Goal: Task Accomplishment & Management: Complete application form

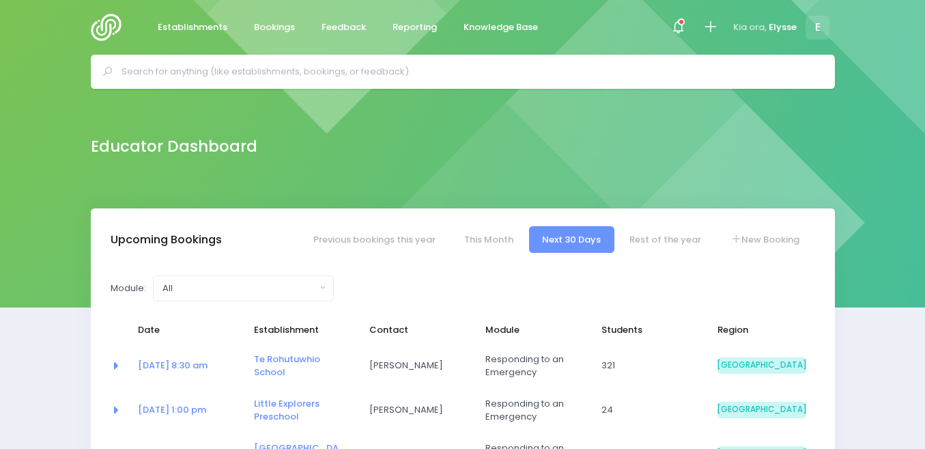
select select "5"
click at [746, 236] on link "New Booking" at bounding box center [765, 239] width 96 height 27
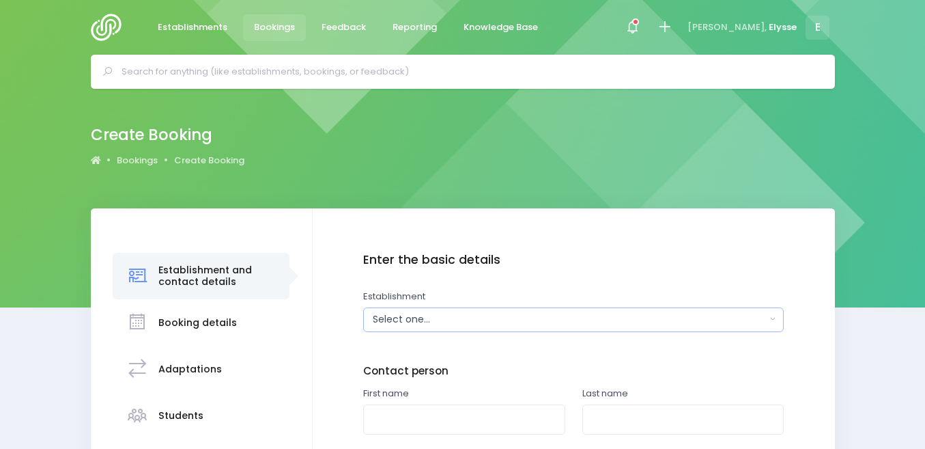
click at [470, 319] on div "Select one..." at bounding box center [569, 319] width 393 height 14
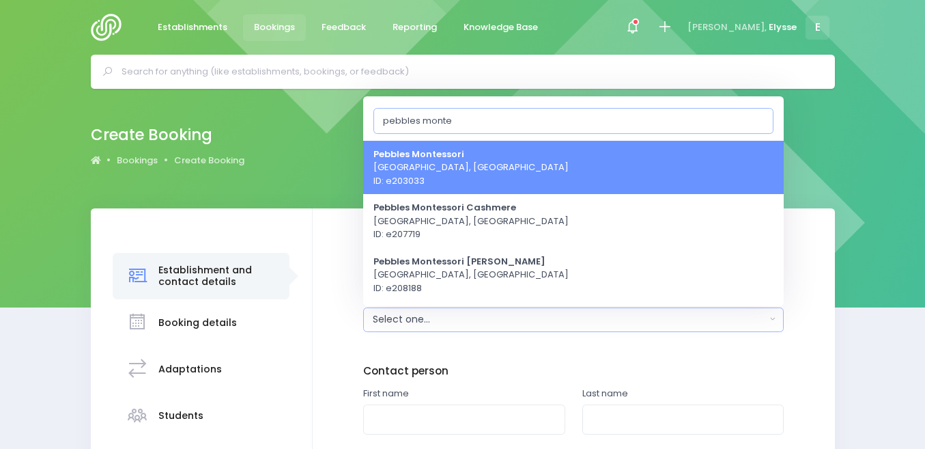
type input "pebbles monte"
click at [470, 173] on span "Pebbles Montessori [GEOGRAPHIC_DATA], [GEOGRAPHIC_DATA] ID: e203033" at bounding box center [470, 167] width 195 height 40
select select "203033"
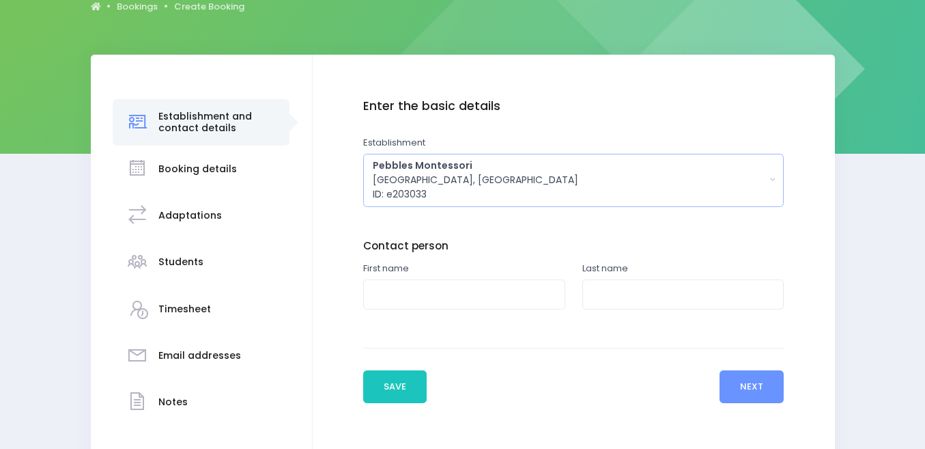
scroll to position [154, 0]
click at [564, 179] on div "Pebbles Montessori [GEOGRAPHIC_DATA], [GEOGRAPHIC_DATA] ID: e203033" at bounding box center [569, 179] width 393 height 43
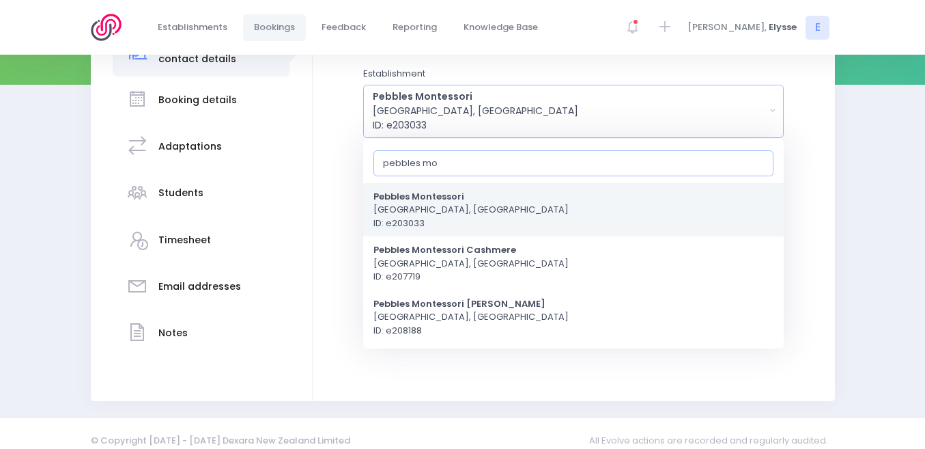
scroll to position [223, 0]
type input "pebbles mo"
click at [427, 214] on span "Pebbles Montessori [GEOGRAPHIC_DATA], [GEOGRAPHIC_DATA] ID: e203033" at bounding box center [470, 208] width 195 height 40
select select "203033"
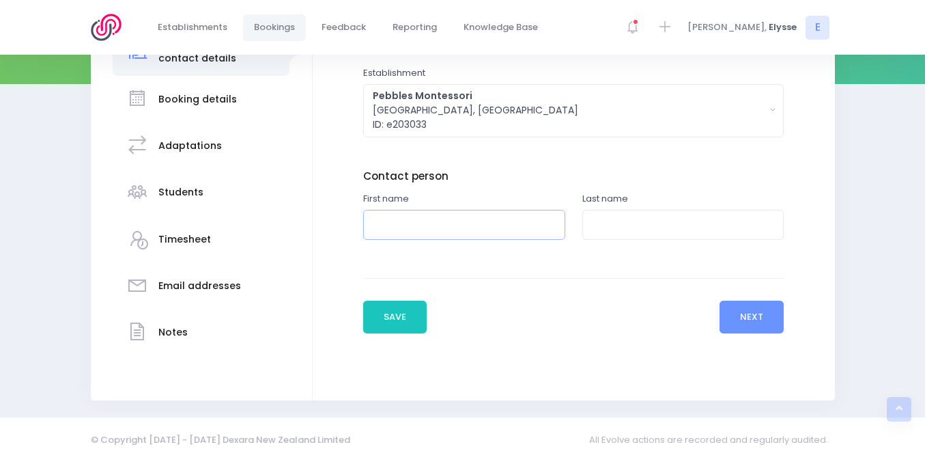
click at [438, 229] on input "text" at bounding box center [464, 225] width 202 height 31
type input "[PERSON_NAME]"
click at [598, 227] on input "text" at bounding box center [683, 225] width 202 height 31
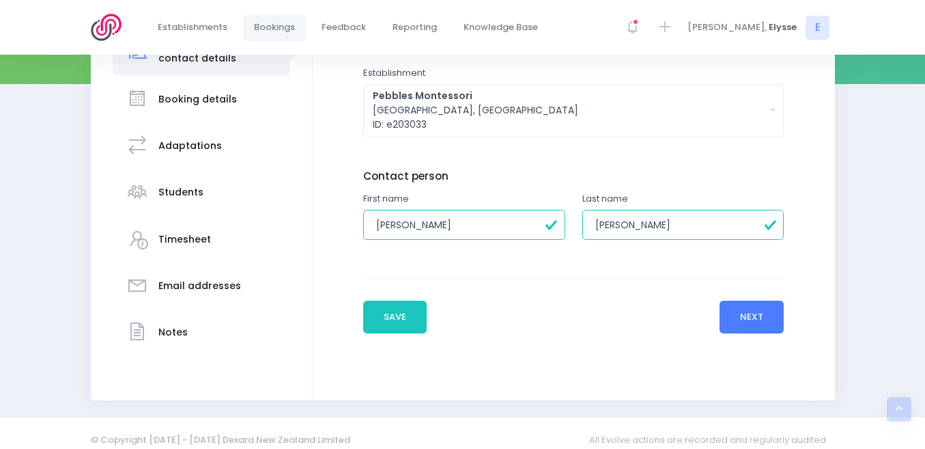
type input "[PERSON_NAME]"
click at [763, 316] on button "Next" at bounding box center [752, 316] width 65 height 33
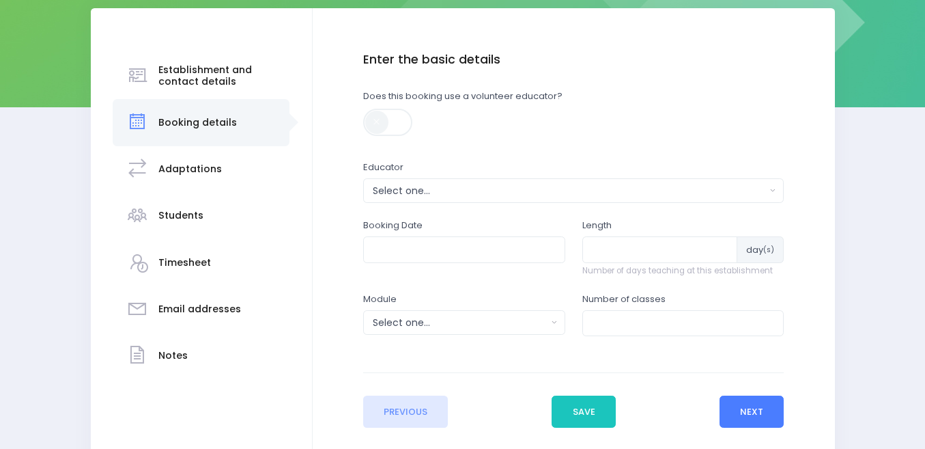
scroll to position [201, 0]
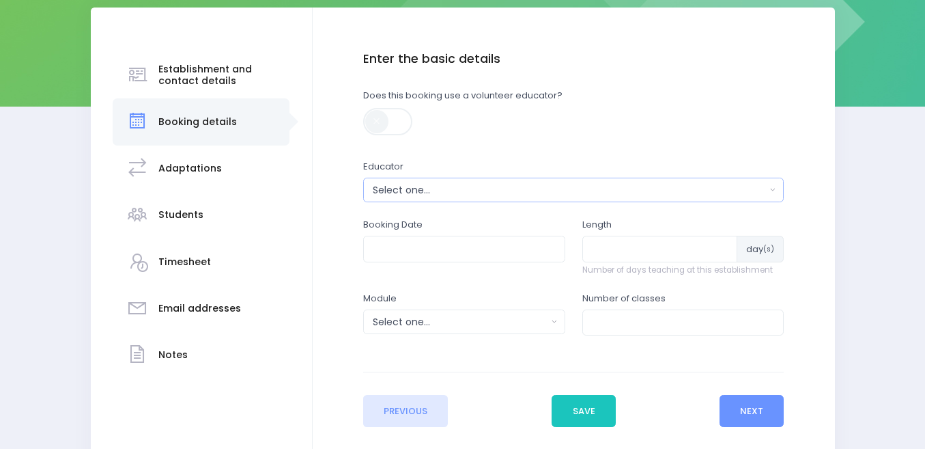
click at [518, 190] on div "Select one..." at bounding box center [569, 190] width 393 height 14
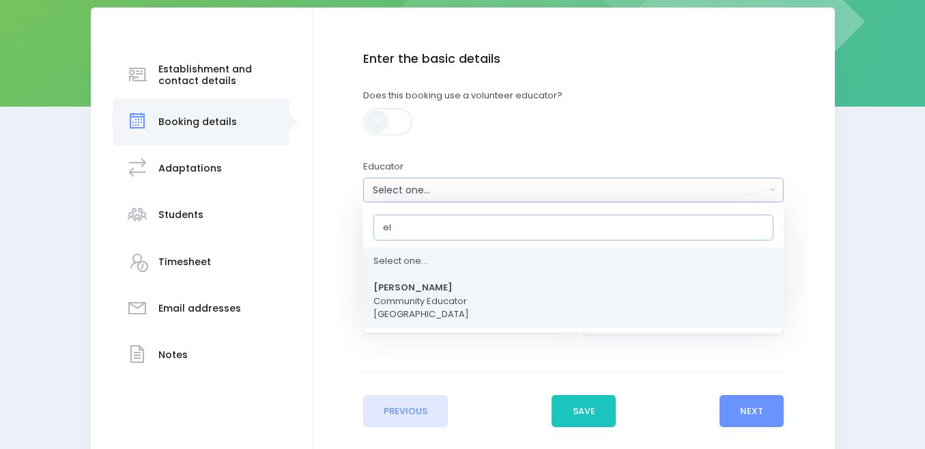
type input "el"
click at [434, 311] on span "[PERSON_NAME] Community Educator [GEOGRAPHIC_DATA]" at bounding box center [421, 301] width 96 height 40
select select "319874"
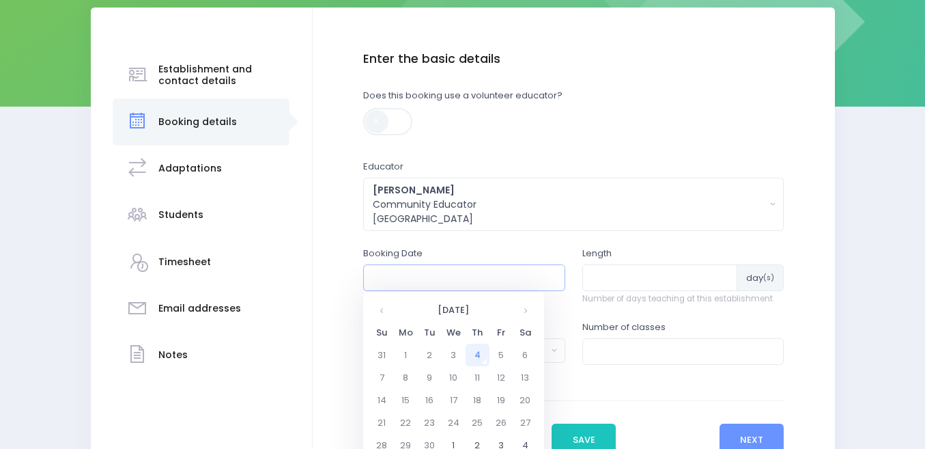
click at [436, 281] on input "text" at bounding box center [464, 277] width 202 height 26
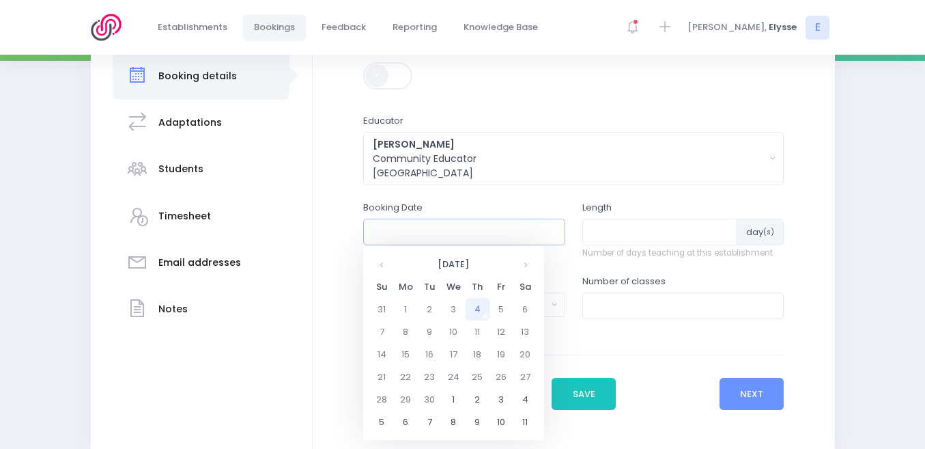
scroll to position [251, 0]
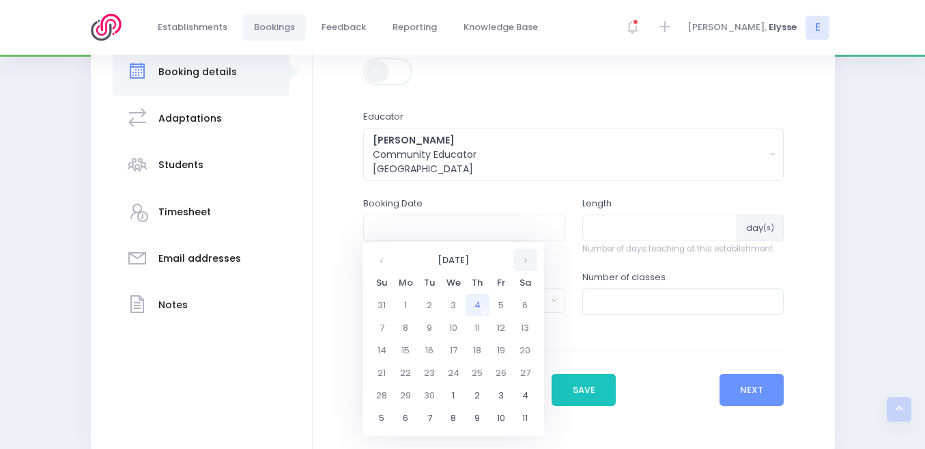
click at [524, 259] on th at bounding box center [525, 260] width 24 height 23
click at [477, 302] on td "2" at bounding box center [478, 305] width 24 height 23
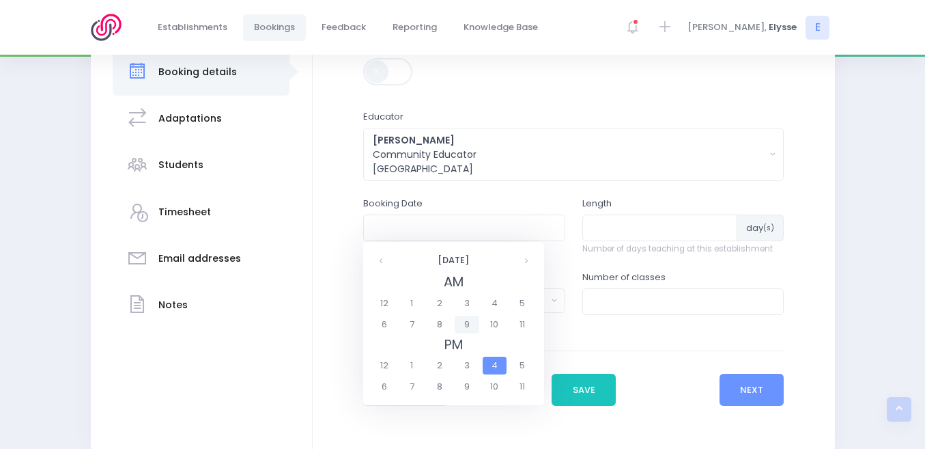
click at [465, 322] on span "9" at bounding box center [467, 324] width 24 height 18
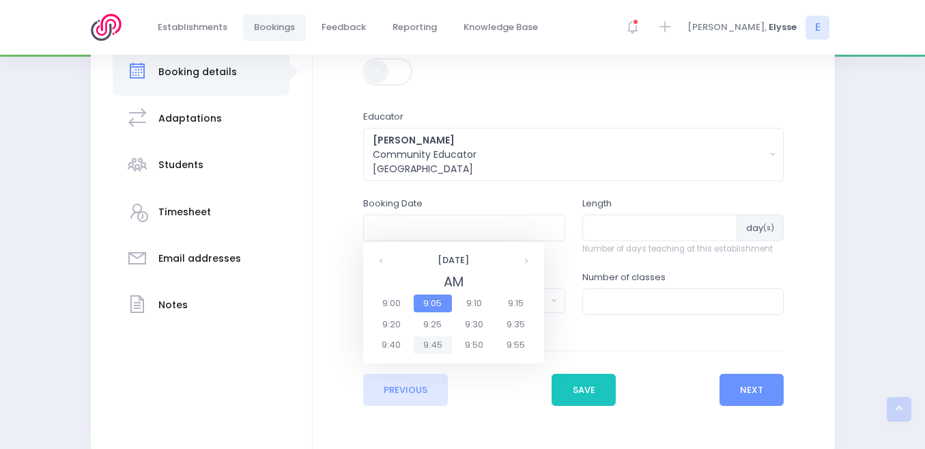
click at [431, 345] on span "9:45" at bounding box center [433, 345] width 38 height 18
type input "[DATE] 09:45 AM"
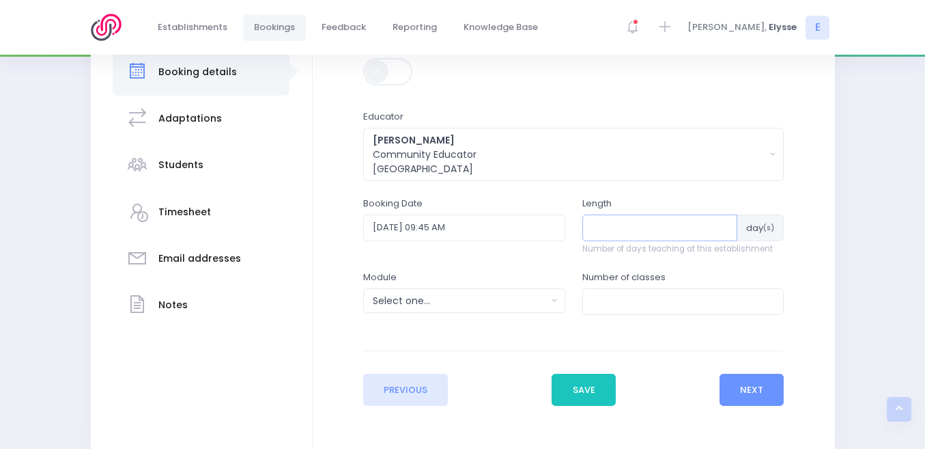
click at [625, 218] on input "number" at bounding box center [660, 227] width 156 height 26
type input "1"
click at [461, 307] on div "Select one..." at bounding box center [460, 301] width 174 height 14
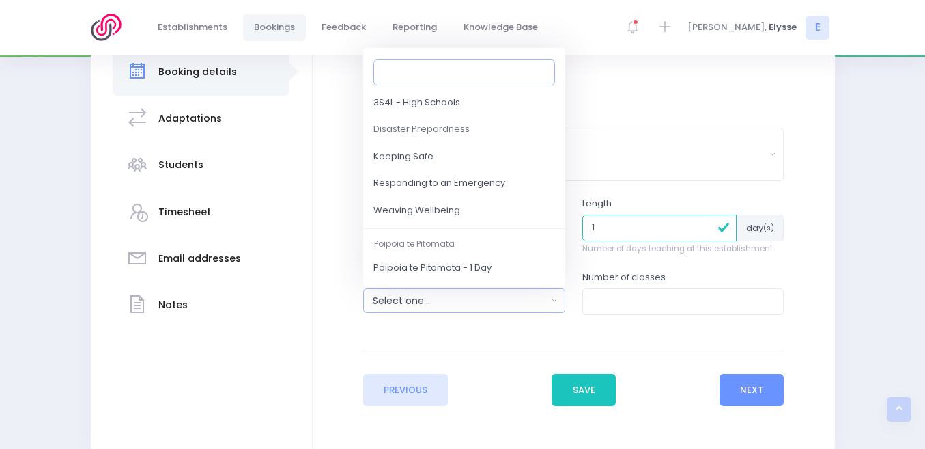
scroll to position [137, 0]
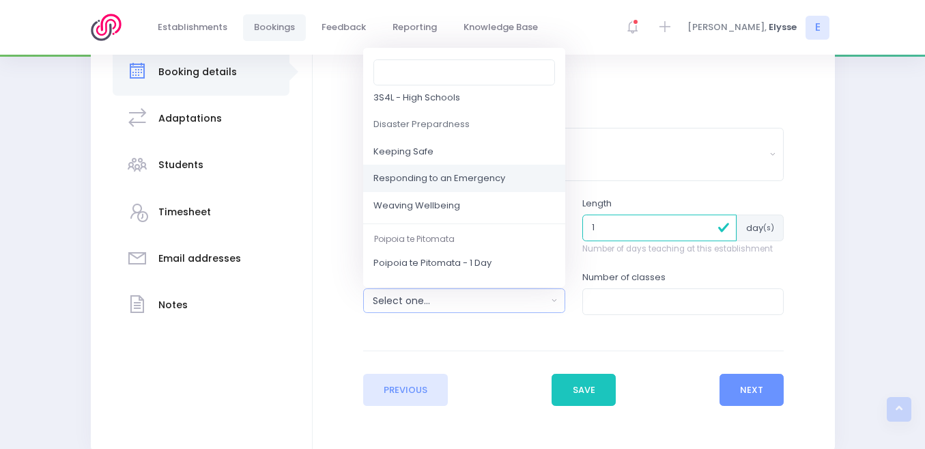
click at [427, 173] on span "Responding to an Emergency" at bounding box center [439, 179] width 132 height 14
select select "Responding to an Emergency"
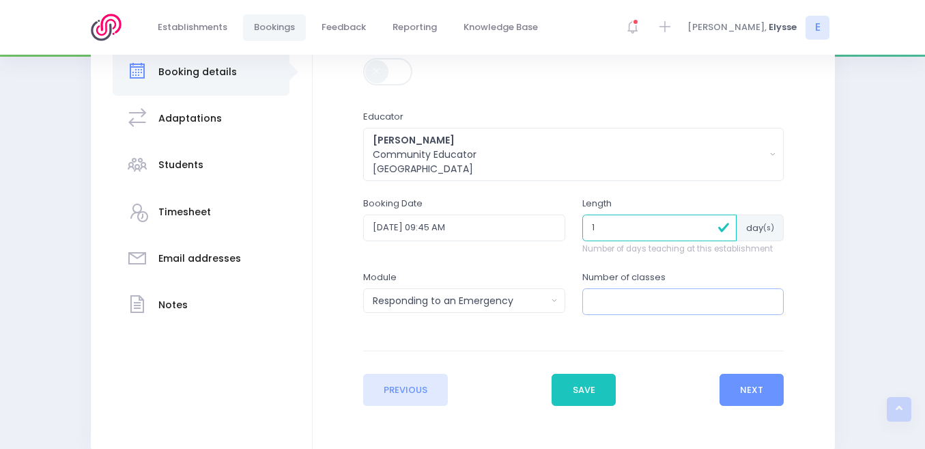
click at [623, 306] on input "number" at bounding box center [683, 301] width 202 height 26
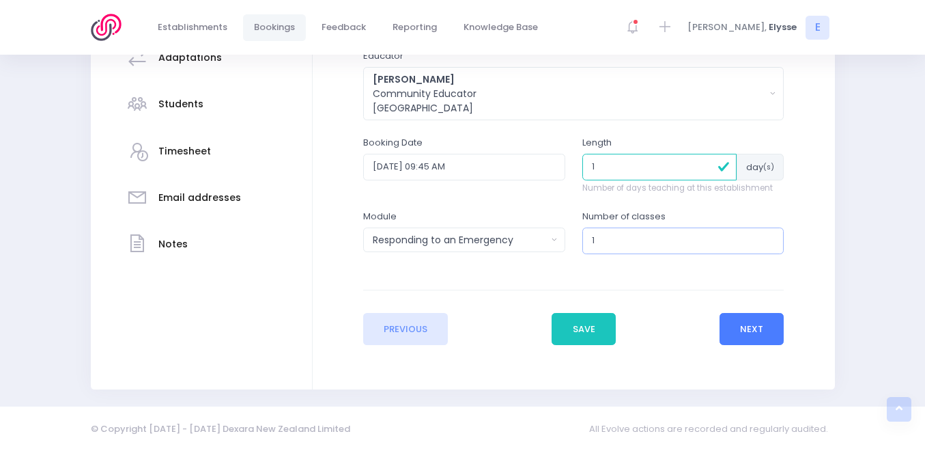
type input "1"
click at [743, 328] on button "Next" at bounding box center [752, 329] width 65 height 33
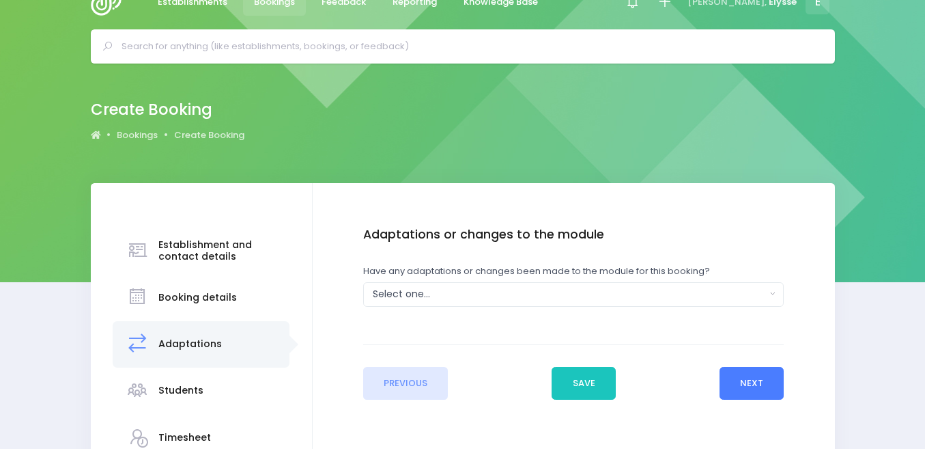
scroll to position [0, 0]
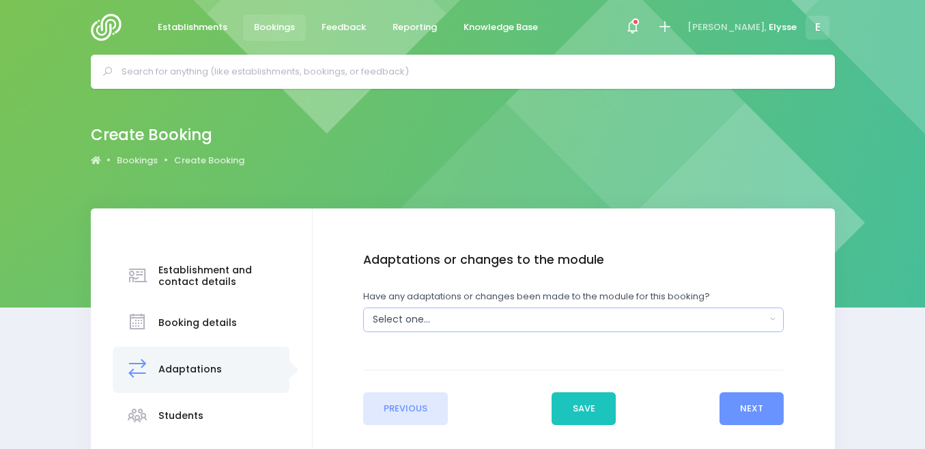
click at [488, 315] on div "Select one..." at bounding box center [569, 319] width 393 height 14
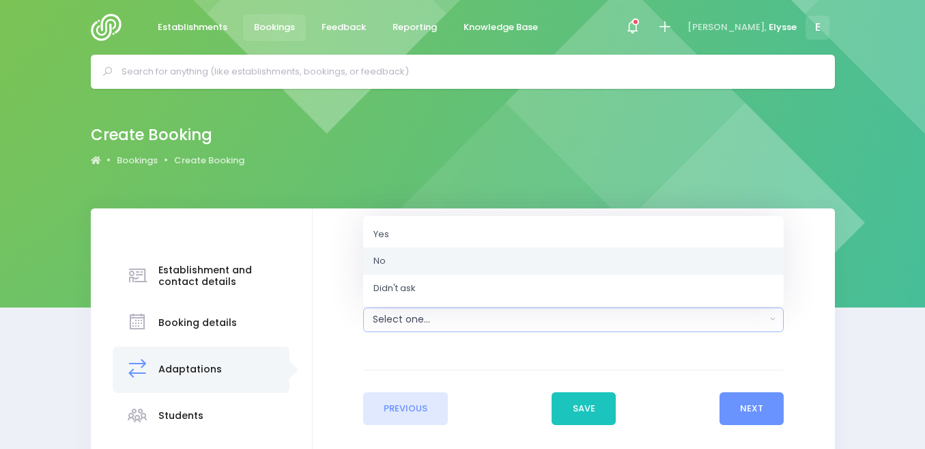
click at [393, 258] on link "No" at bounding box center [573, 260] width 421 height 27
select select "No"
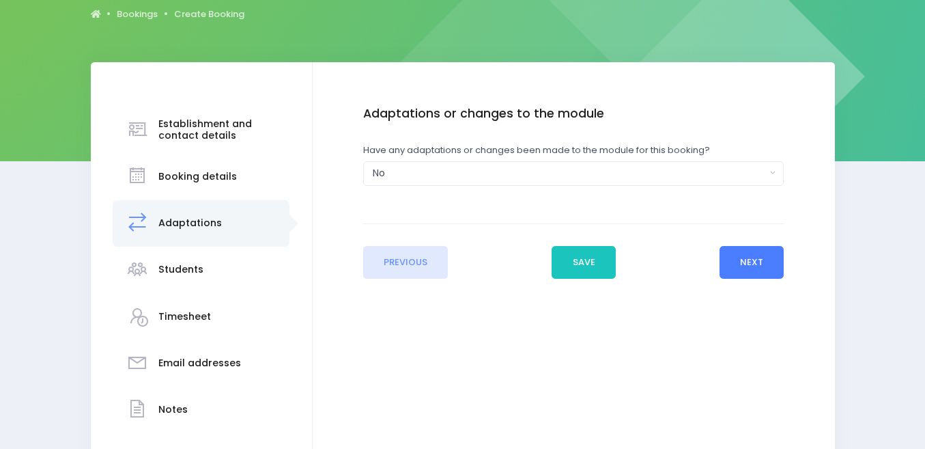
click at [748, 258] on button "Next" at bounding box center [752, 262] width 65 height 33
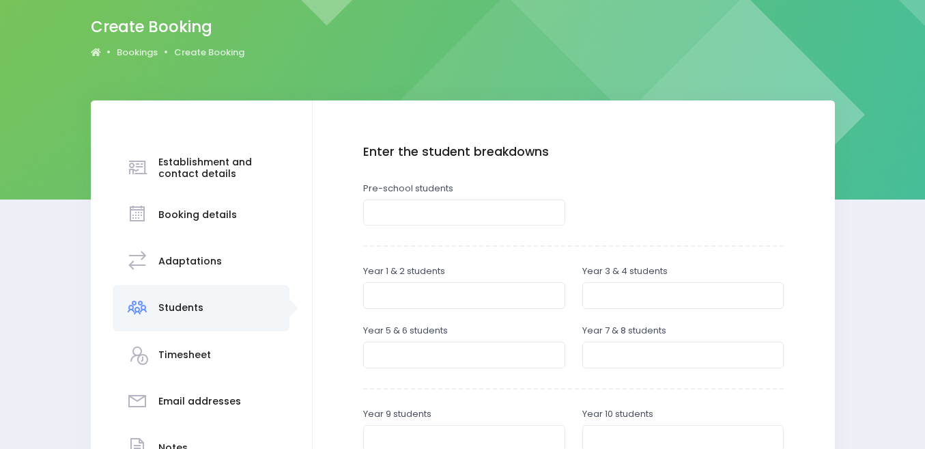
scroll to position [110, 0]
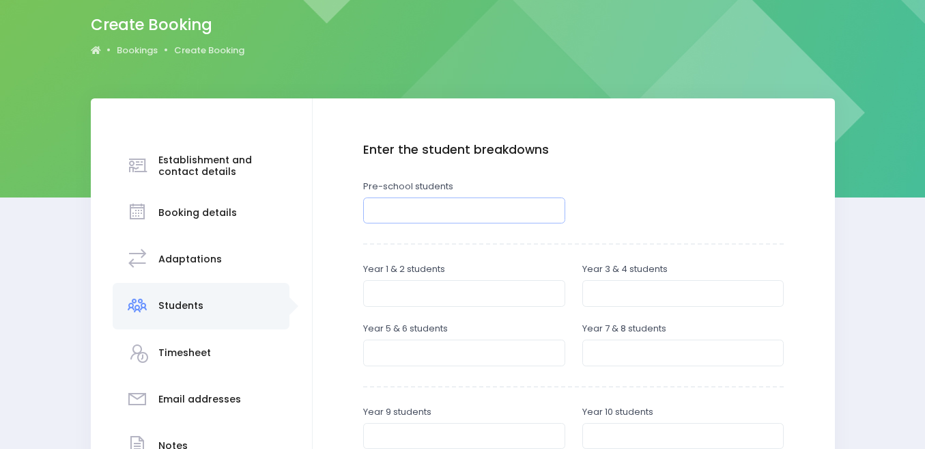
click at [447, 208] on input "number" at bounding box center [464, 210] width 202 height 26
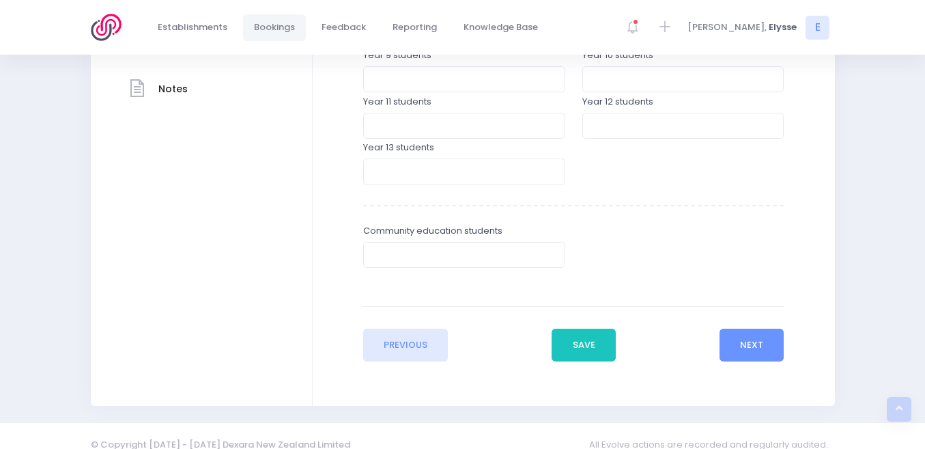
scroll to position [485, 0]
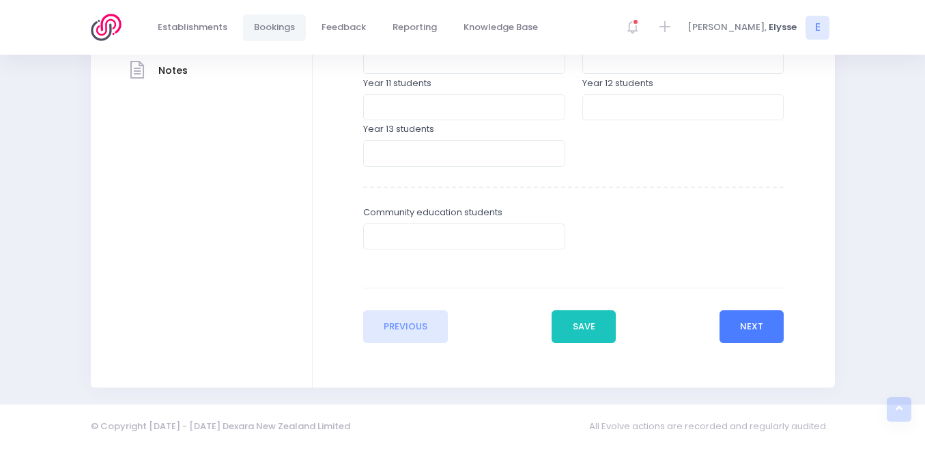
type input "25"
click at [745, 322] on button "Next" at bounding box center [752, 326] width 65 height 33
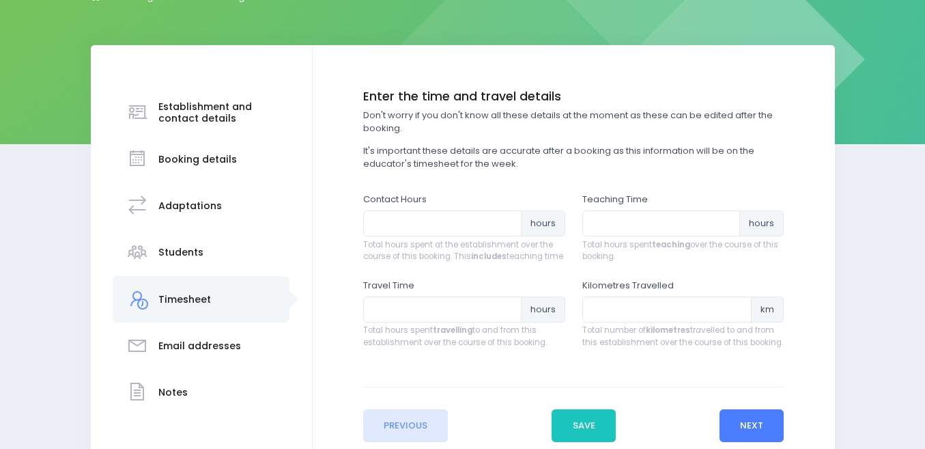
scroll to position [164, 0]
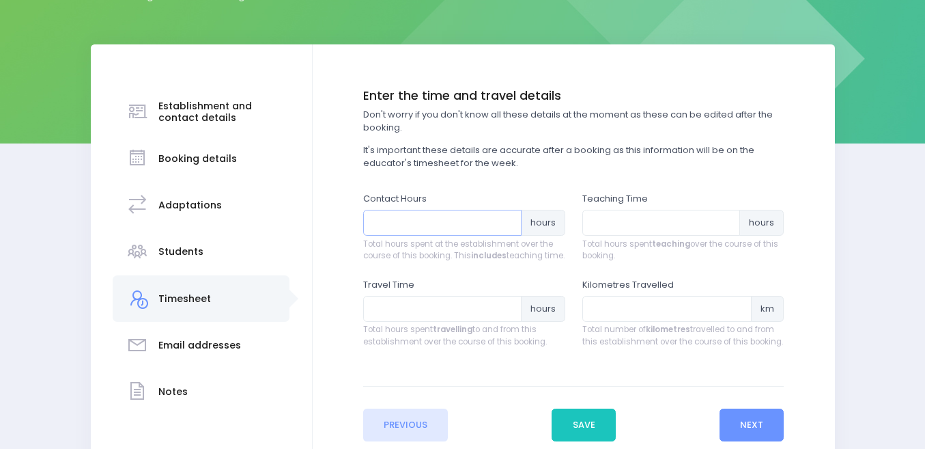
click at [433, 216] on input "number" at bounding box center [442, 223] width 158 height 26
type input "1"
click at [613, 221] on input "number" at bounding box center [661, 223] width 158 height 26
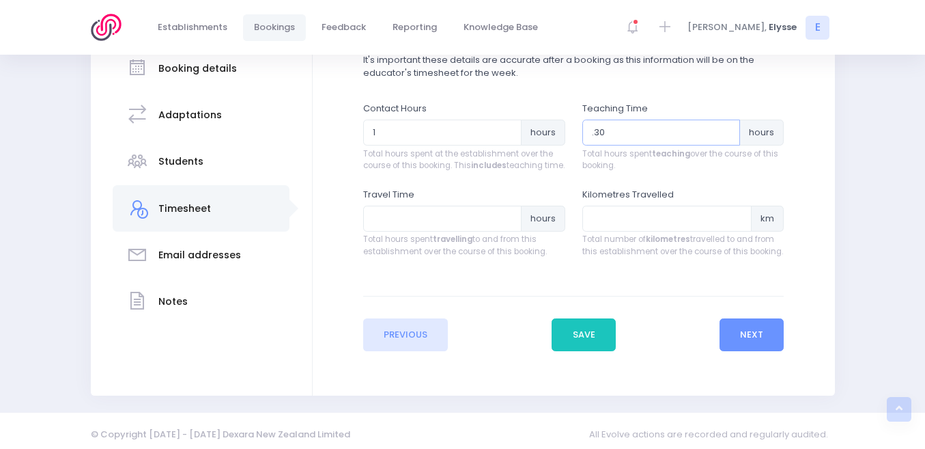
scroll to position [274, 0]
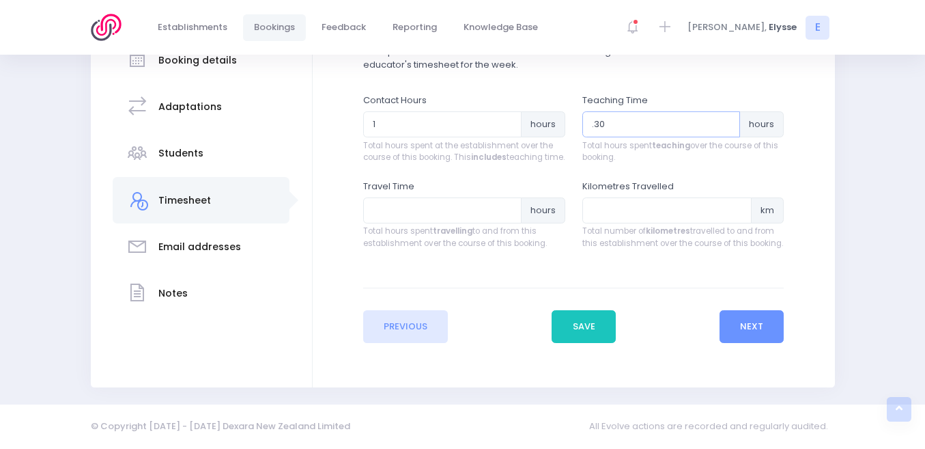
type input ".30"
click at [425, 207] on input "number" at bounding box center [442, 210] width 158 height 26
type input ".45"
click at [754, 324] on button "Next" at bounding box center [752, 326] width 65 height 33
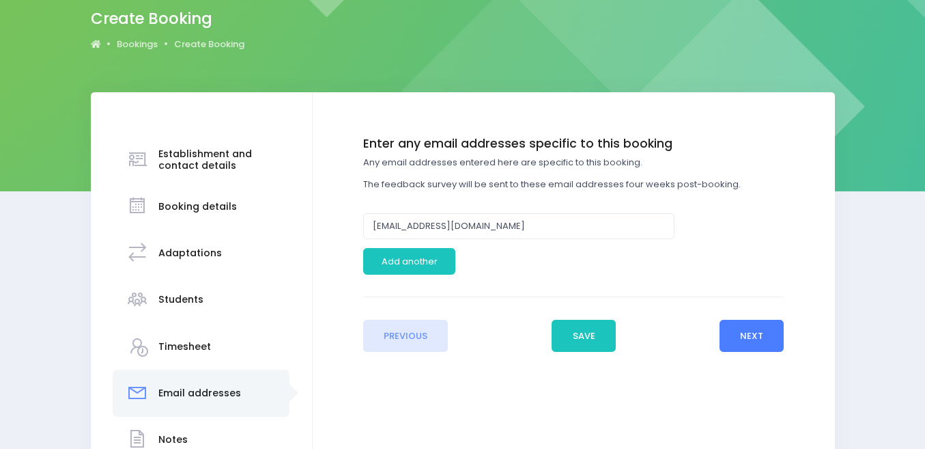
scroll to position [117, 0]
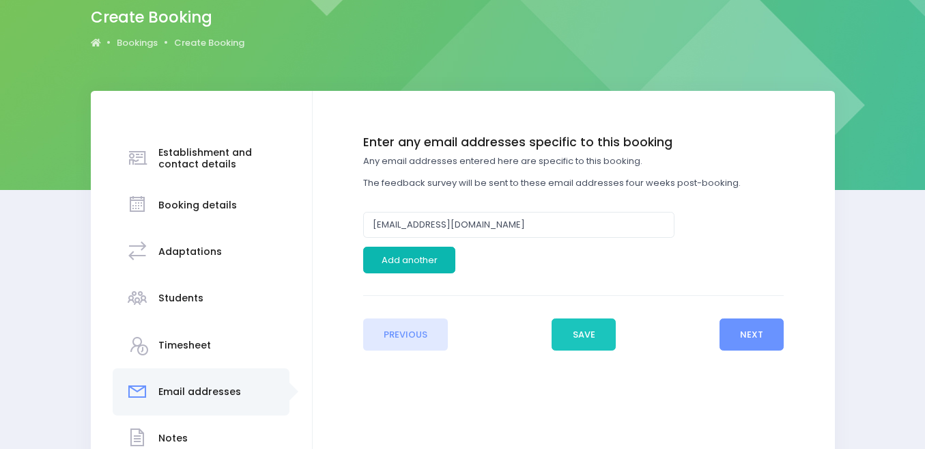
click at [434, 252] on button "Add another" at bounding box center [409, 259] width 92 height 26
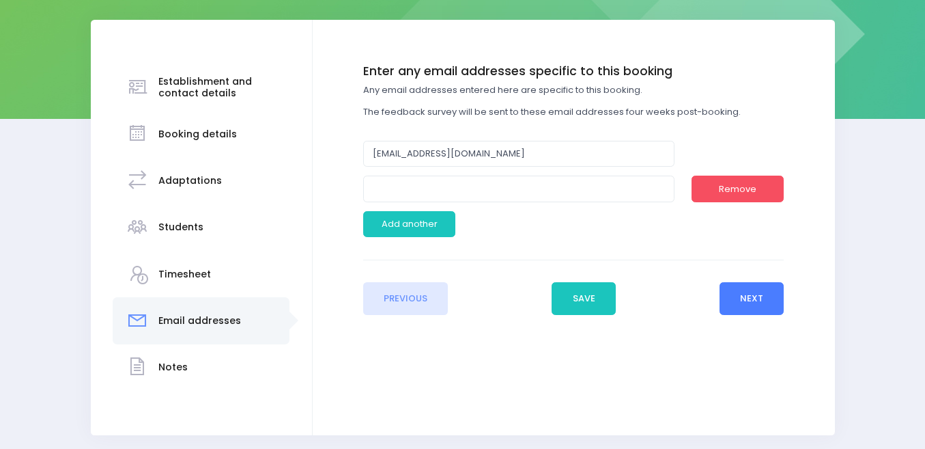
click at [746, 296] on button "Next" at bounding box center [752, 298] width 65 height 33
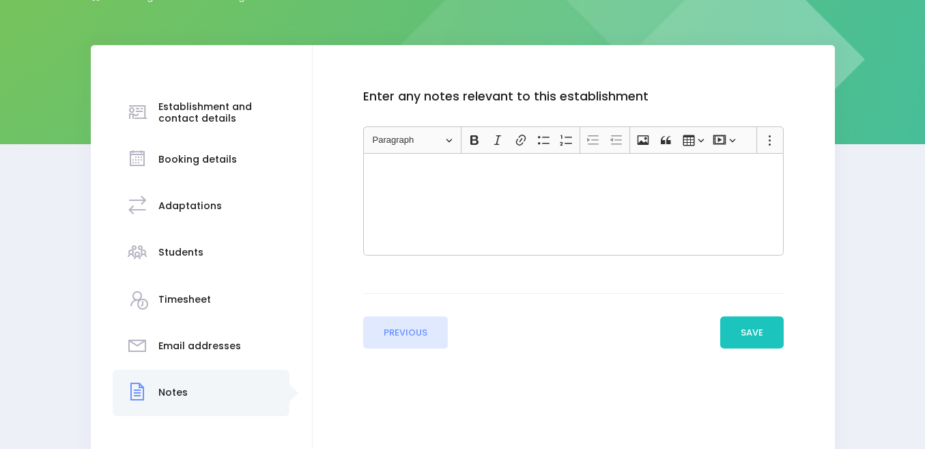
scroll to position [164, 0]
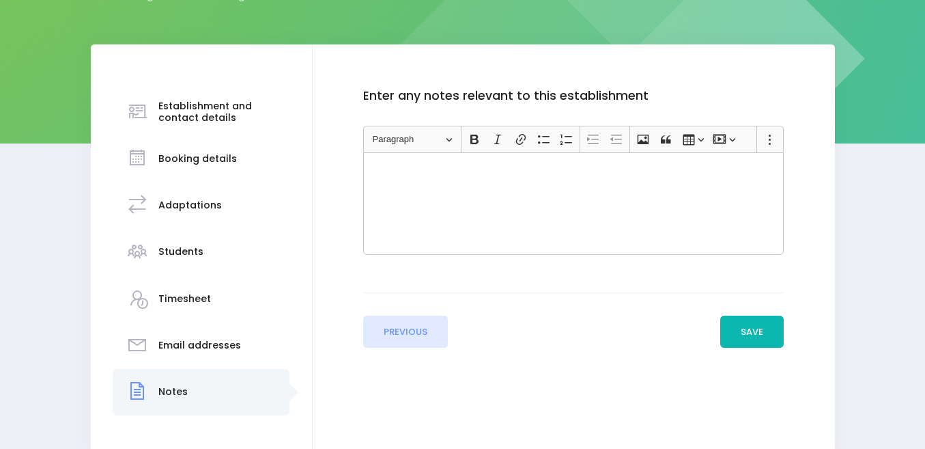
click at [750, 331] on button "Save" at bounding box center [752, 331] width 64 height 33
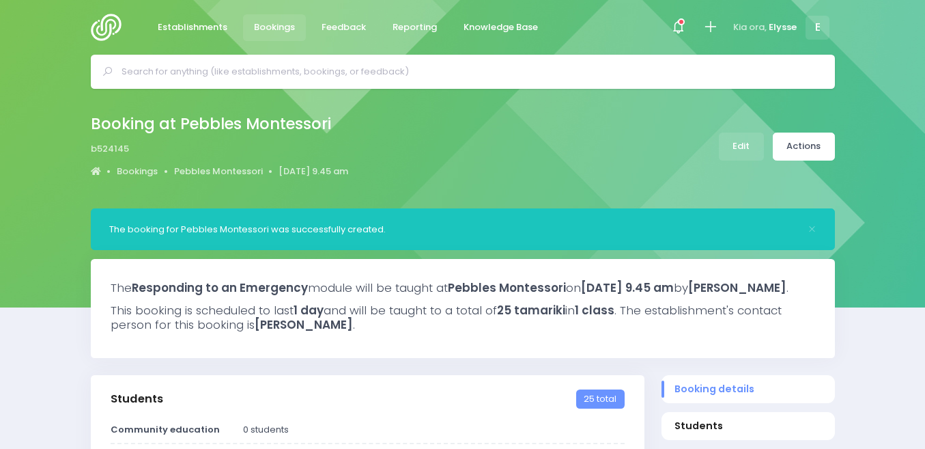
select select "5"
click at [810, 158] on link "Actions" at bounding box center [804, 146] width 62 height 28
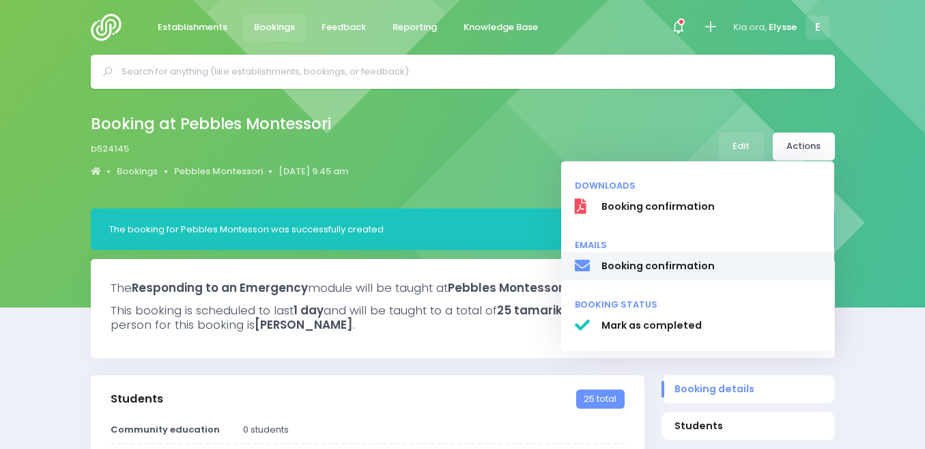
click at [703, 269] on span "Booking confirmation" at bounding box center [711, 266] width 220 height 14
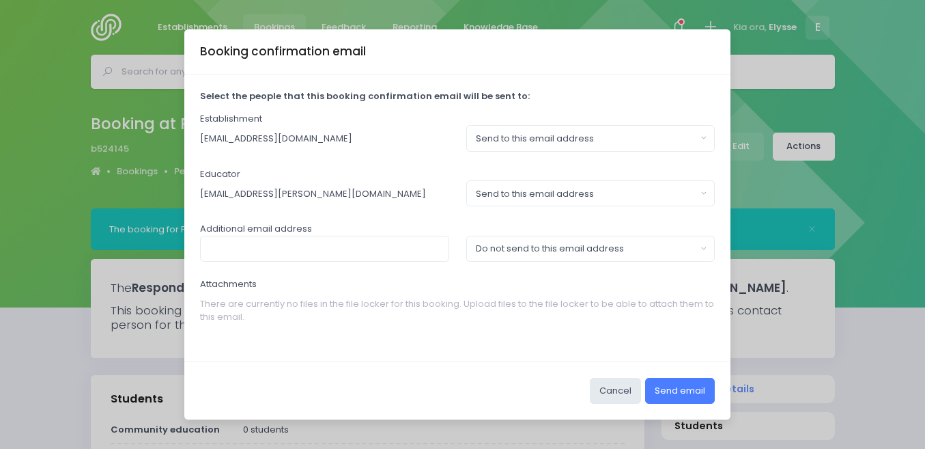
click at [670, 391] on button "Send email" at bounding box center [680, 391] width 70 height 26
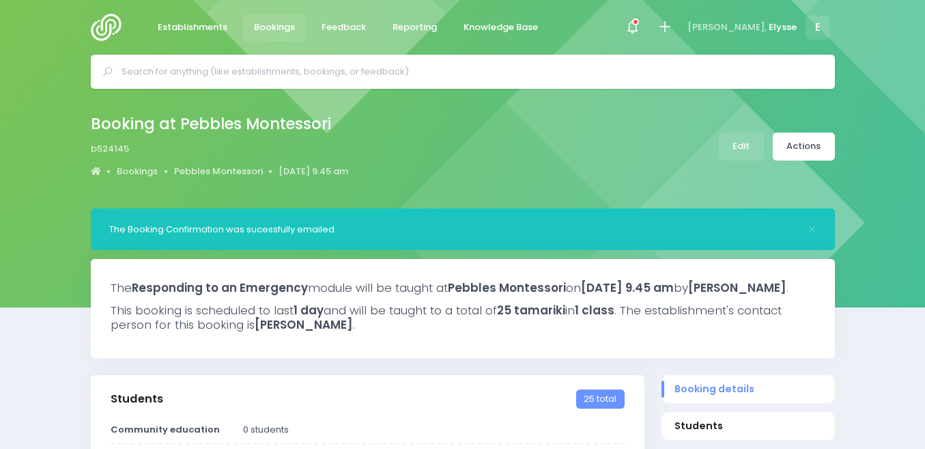
select select "5"
